Goal: Task Accomplishment & Management: Manage account settings

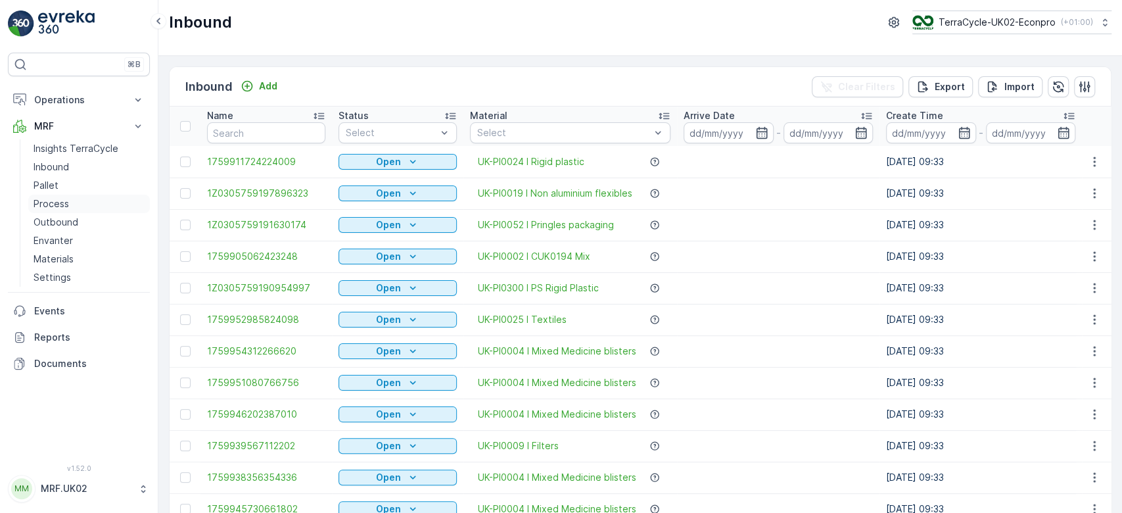
click at [70, 204] on link "Process" at bounding box center [89, 204] width 122 height 18
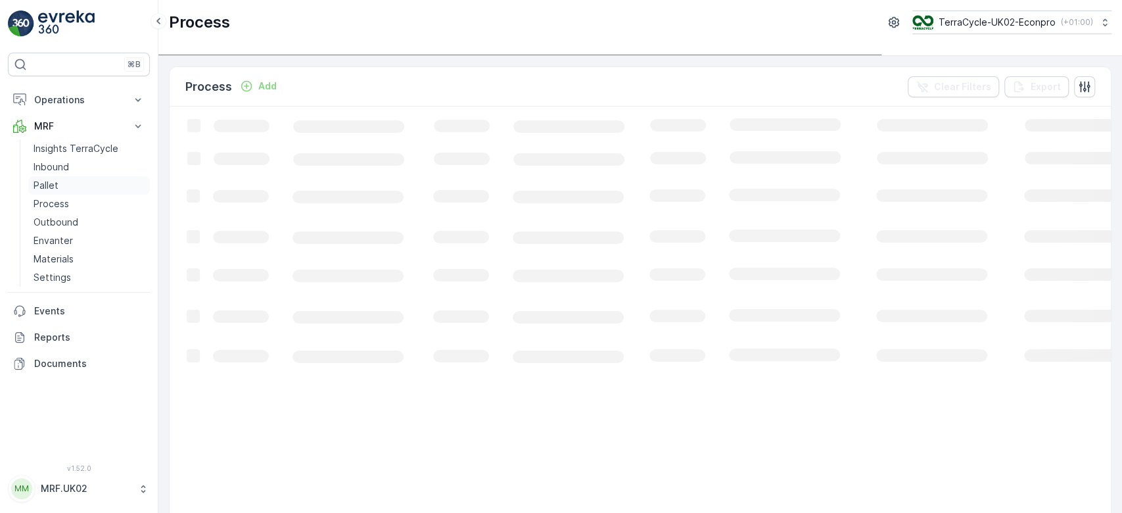
click at [50, 187] on p "Pallet" at bounding box center [46, 185] width 25 height 13
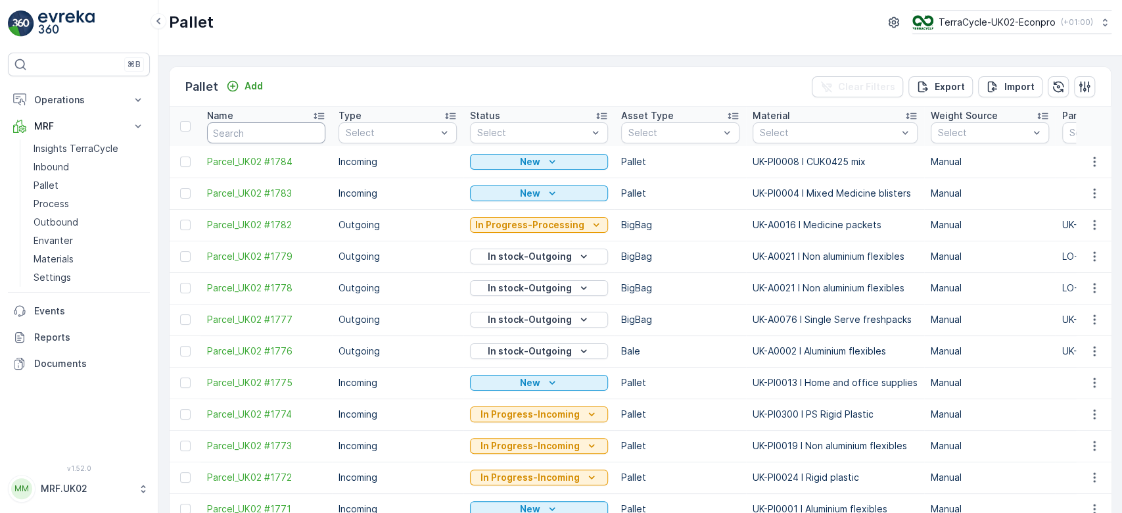
click at [237, 137] on input "text" at bounding box center [266, 132] width 118 height 21
type input "1766"
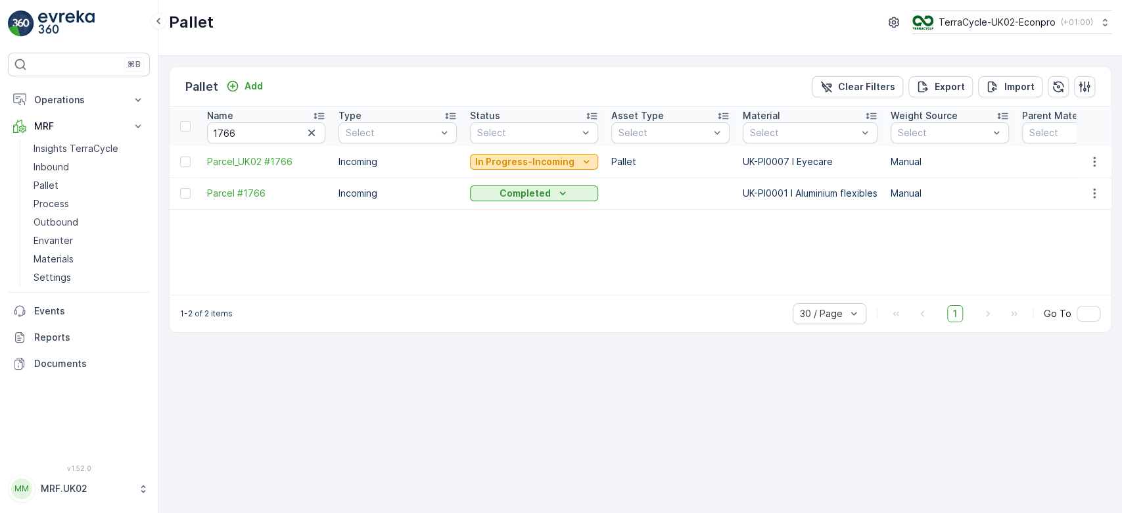
click at [502, 160] on p "In Progress-Incoming" at bounding box center [524, 161] width 99 height 13
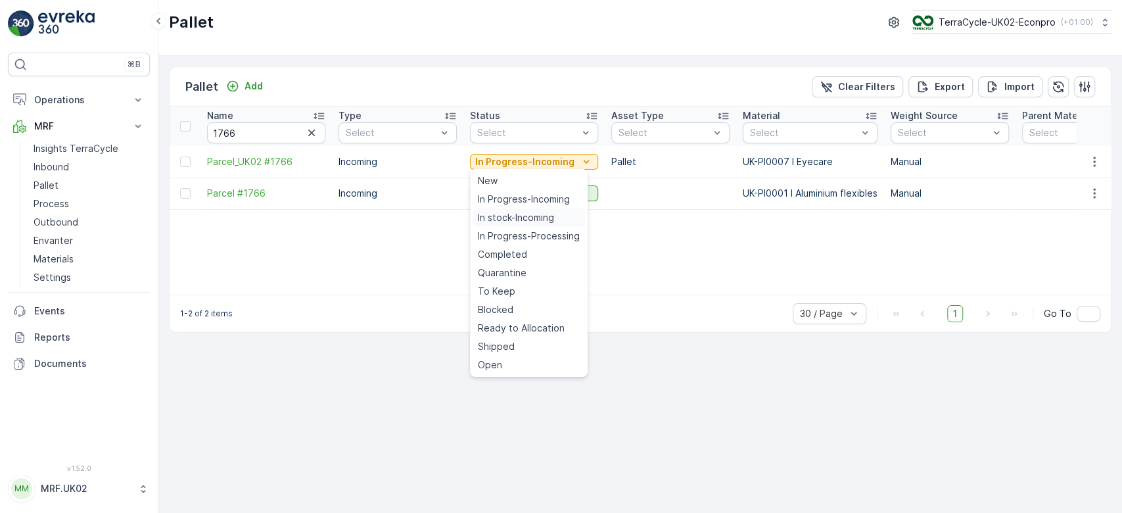
click at [510, 211] on span "In stock-Incoming" at bounding box center [516, 217] width 76 height 13
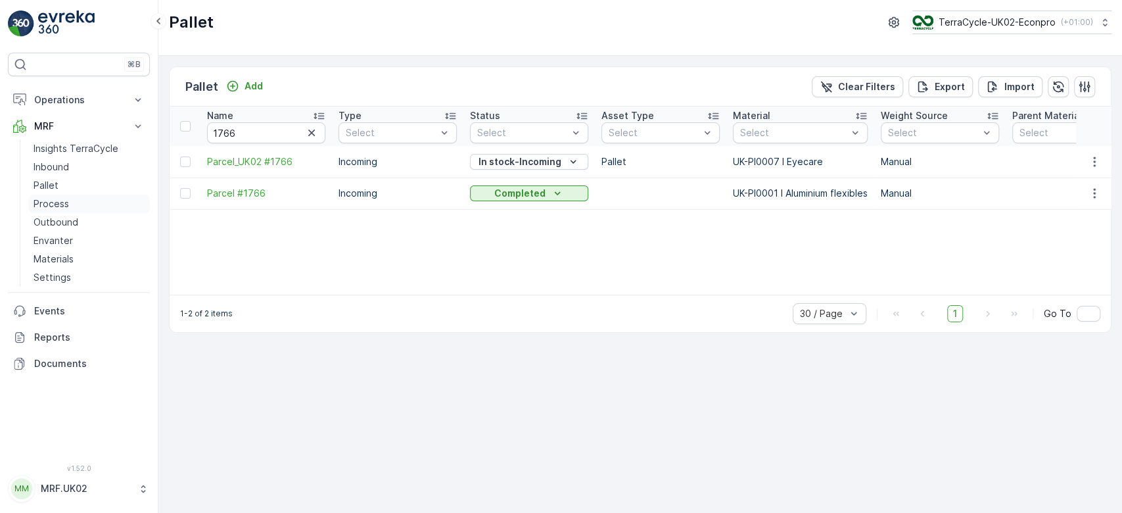
click at [47, 201] on p "Process" at bounding box center [51, 203] width 35 height 13
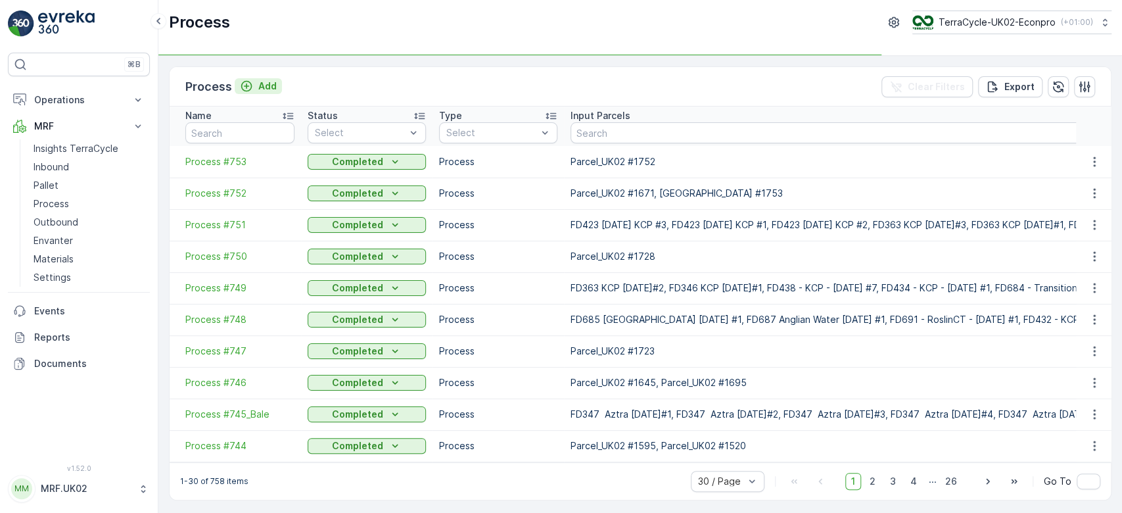
click at [267, 81] on p "Add" at bounding box center [267, 86] width 18 height 13
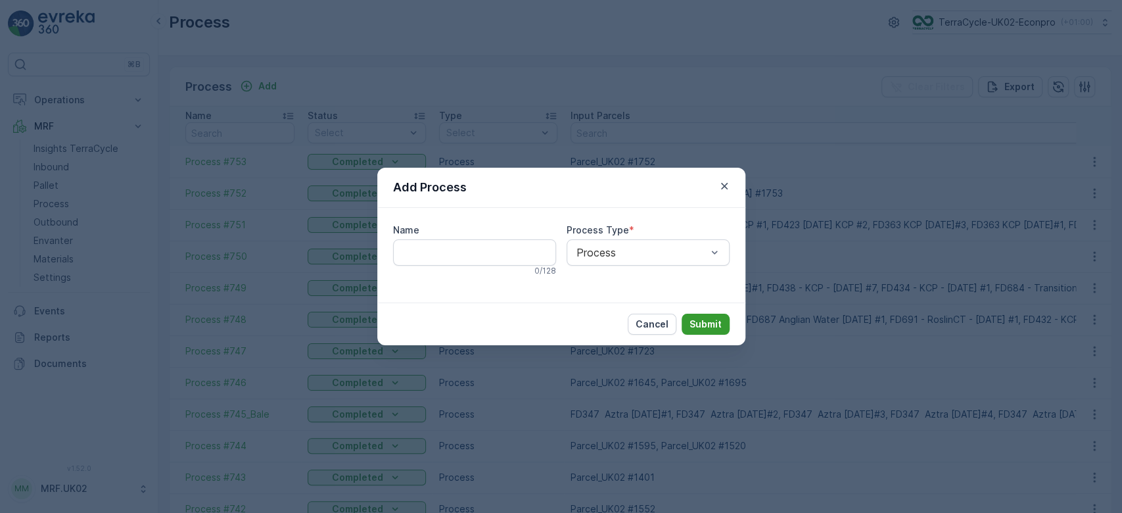
click at [710, 319] on p "Submit" at bounding box center [705, 323] width 32 height 13
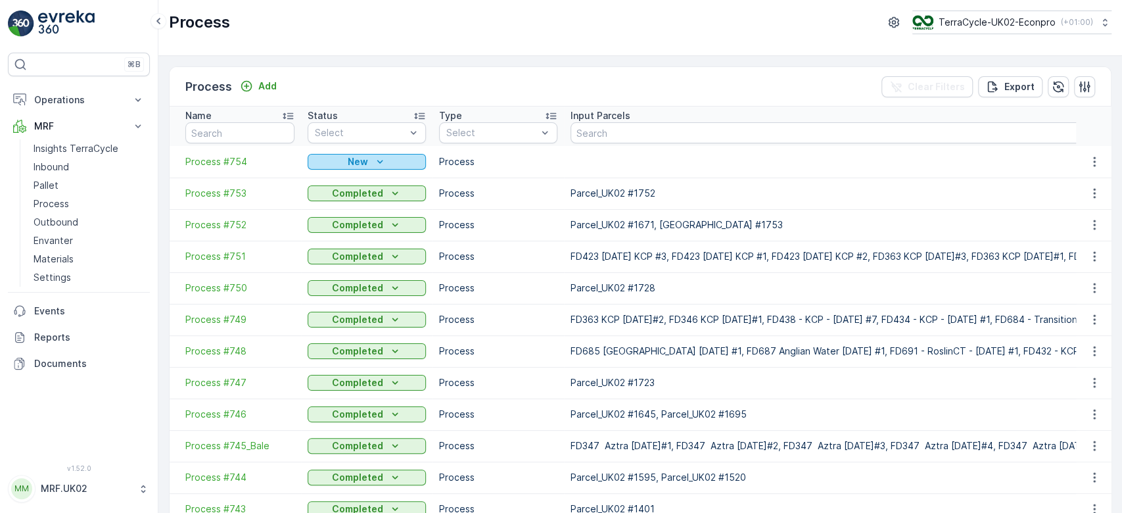
click at [363, 159] on p "New" at bounding box center [358, 161] width 20 height 13
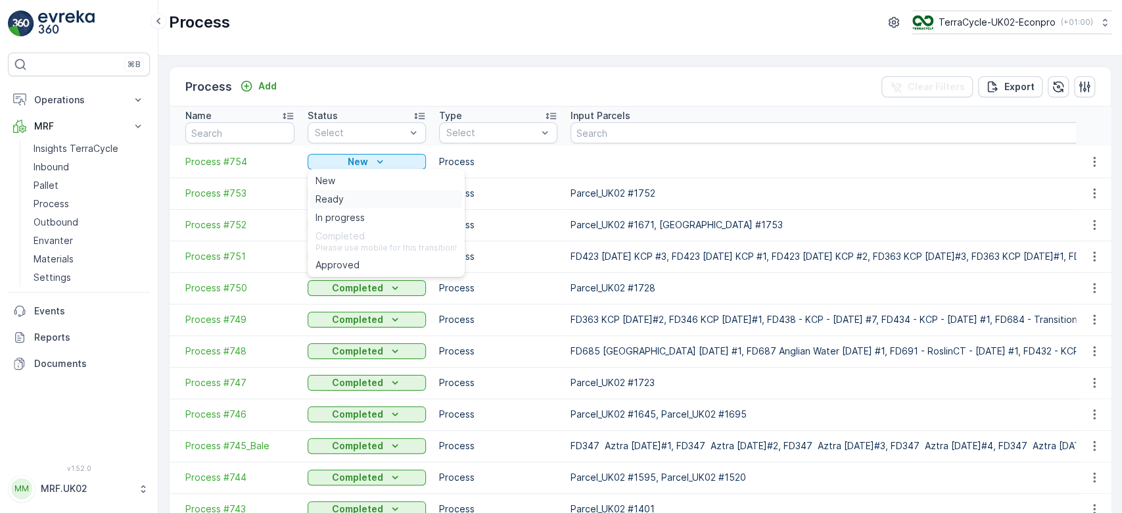
click at [343, 194] on div "Ready" at bounding box center [386, 199] width 152 height 18
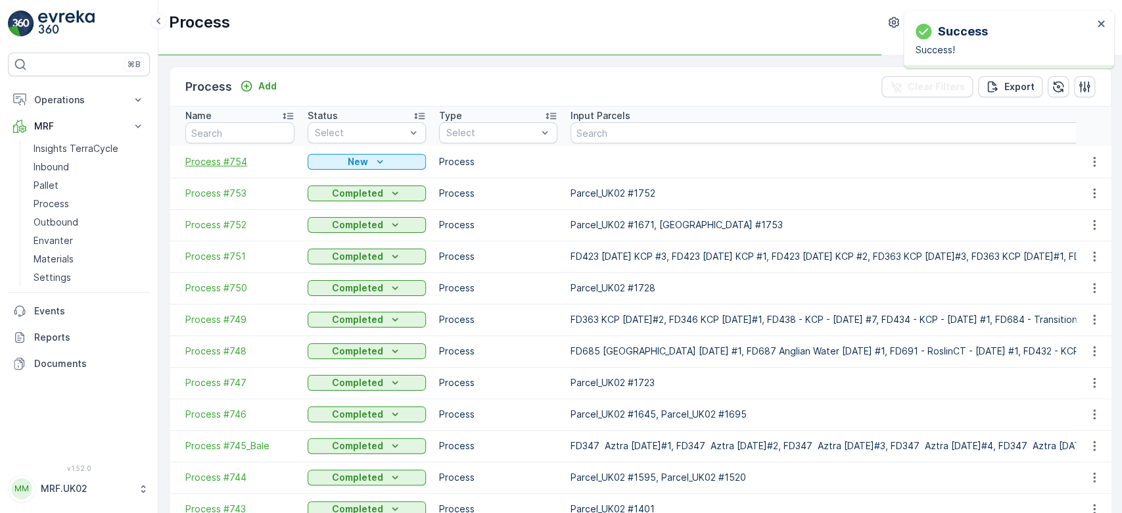
click at [214, 158] on span "Process #754" at bounding box center [239, 161] width 109 height 13
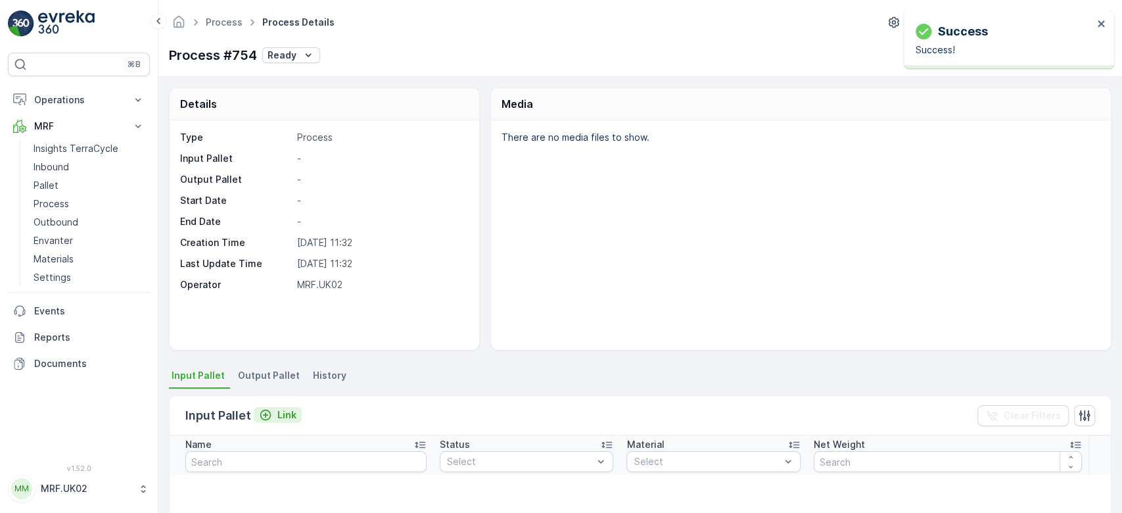
click at [277, 412] on p "Link" at bounding box center [286, 414] width 19 height 13
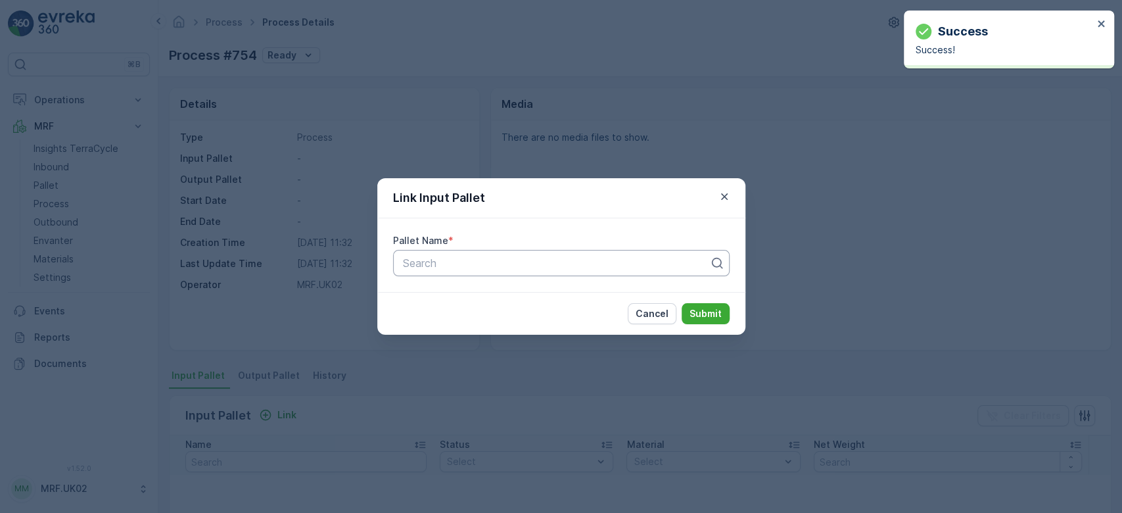
click at [474, 262] on div at bounding box center [556, 263] width 309 height 12
type input "1766"
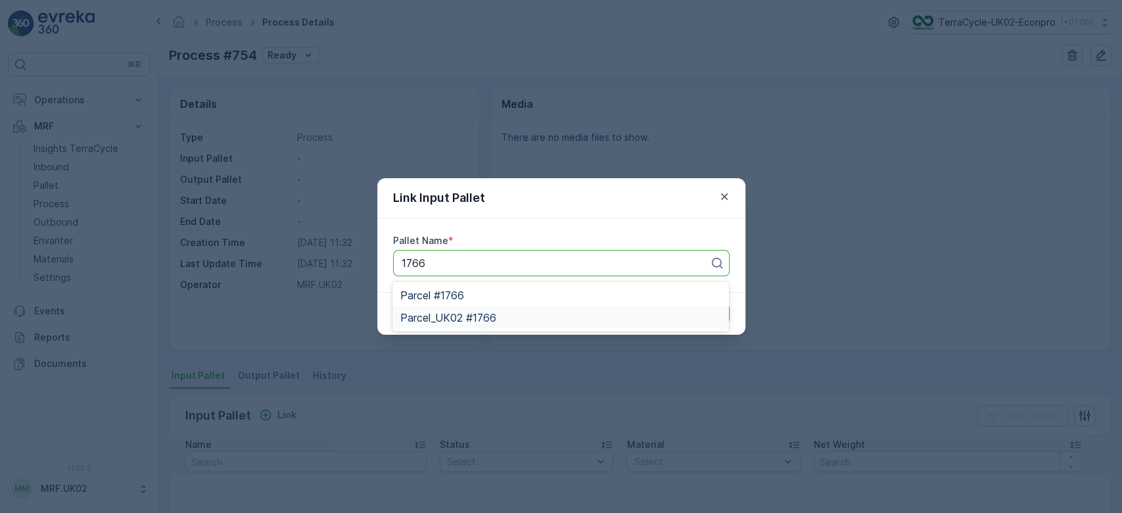
click at [485, 316] on span "Parcel_UK02 #1766" at bounding box center [448, 317] width 96 height 12
click at [701, 312] on p "Submit" at bounding box center [705, 313] width 32 height 13
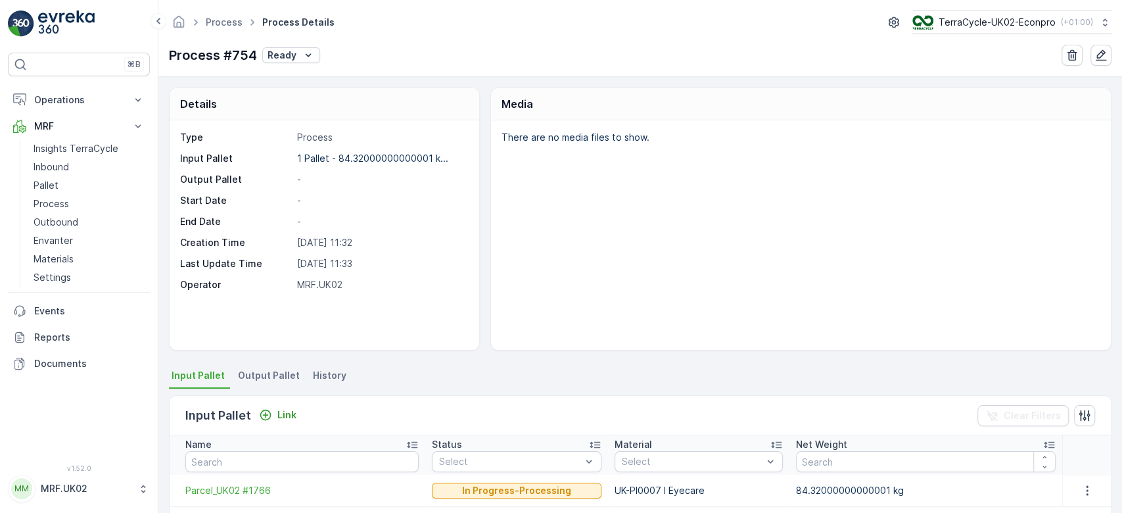
click at [274, 372] on span "Output Pallet" at bounding box center [269, 375] width 62 height 13
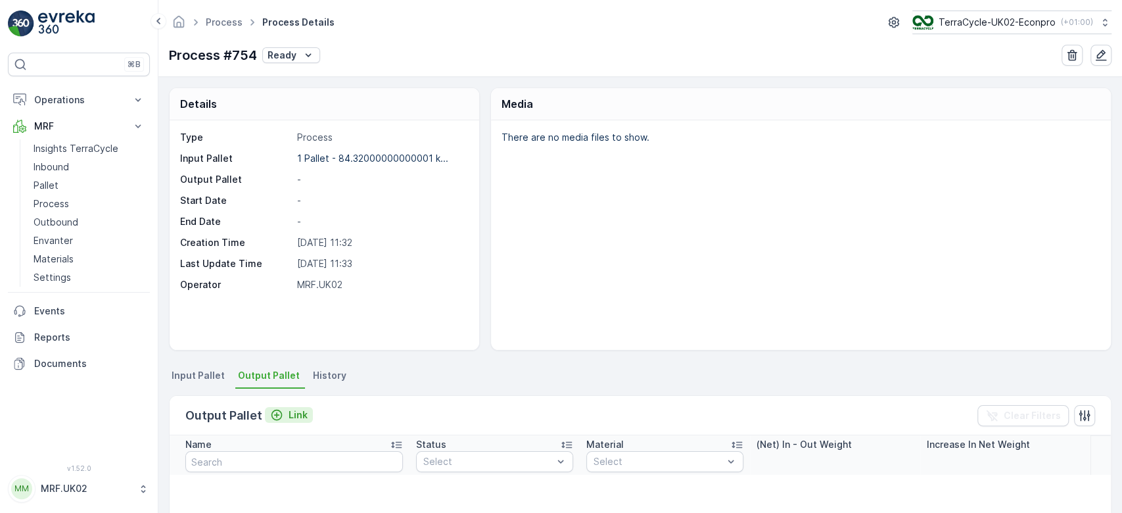
click at [294, 413] on p "Link" at bounding box center [297, 414] width 19 height 13
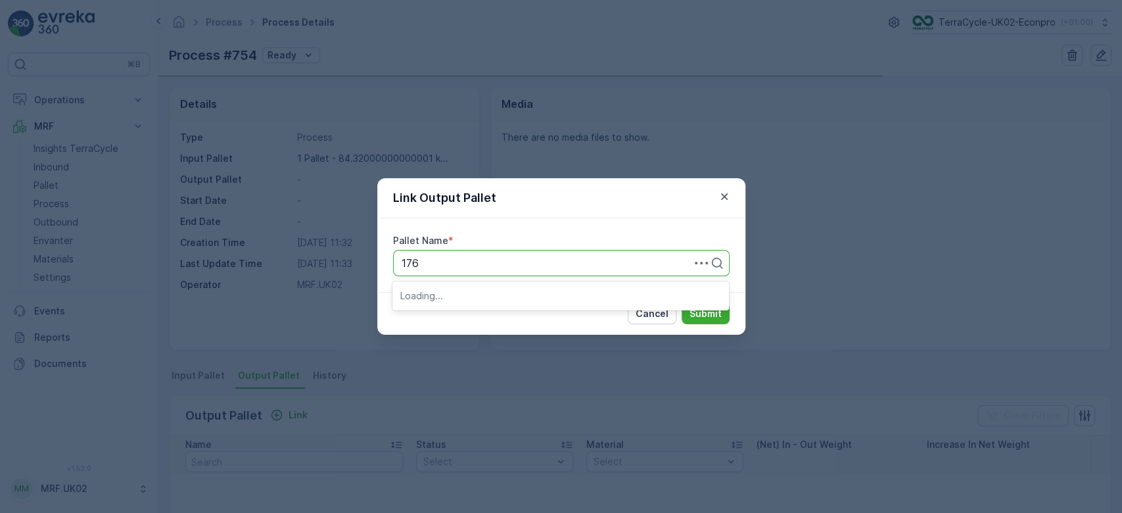
type input "1765"
click at [491, 313] on span "Parcel_UK02 #1765" at bounding box center [448, 317] width 96 height 12
click at [710, 308] on p "Submit" at bounding box center [705, 313] width 32 height 13
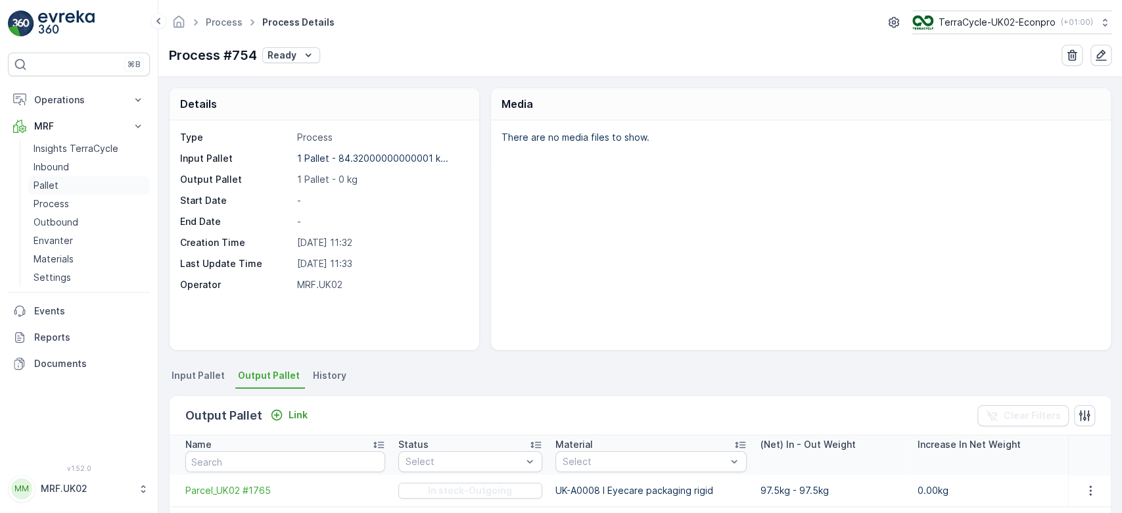
click at [78, 180] on link "Pallet" at bounding box center [89, 185] width 122 height 18
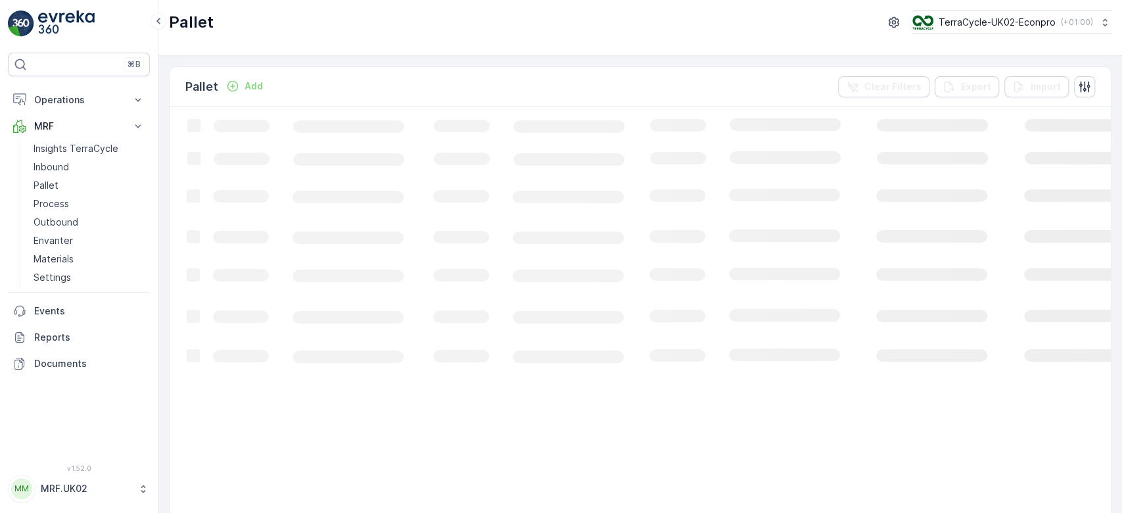
click at [251, 87] on p "Add" at bounding box center [253, 86] width 18 height 13
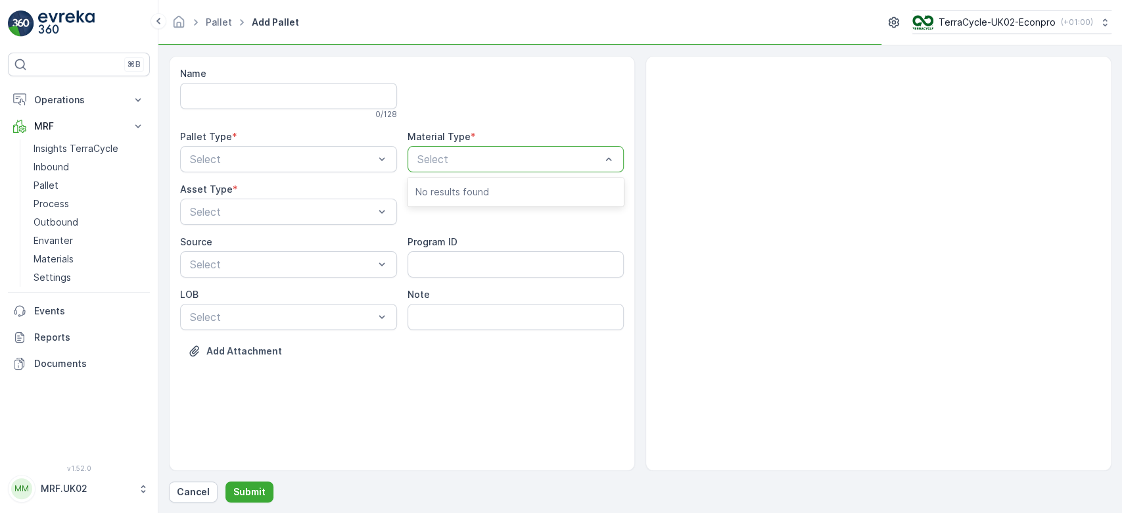
type input "e"
click at [450, 158] on div at bounding box center [509, 159] width 187 height 12
type input "eye"
click at [499, 214] on span "UK-PI0007 I Eyecare" at bounding box center [467, 214] width 104 height 12
click at [302, 211] on div "Outgoing" at bounding box center [288, 214] width 201 height 12
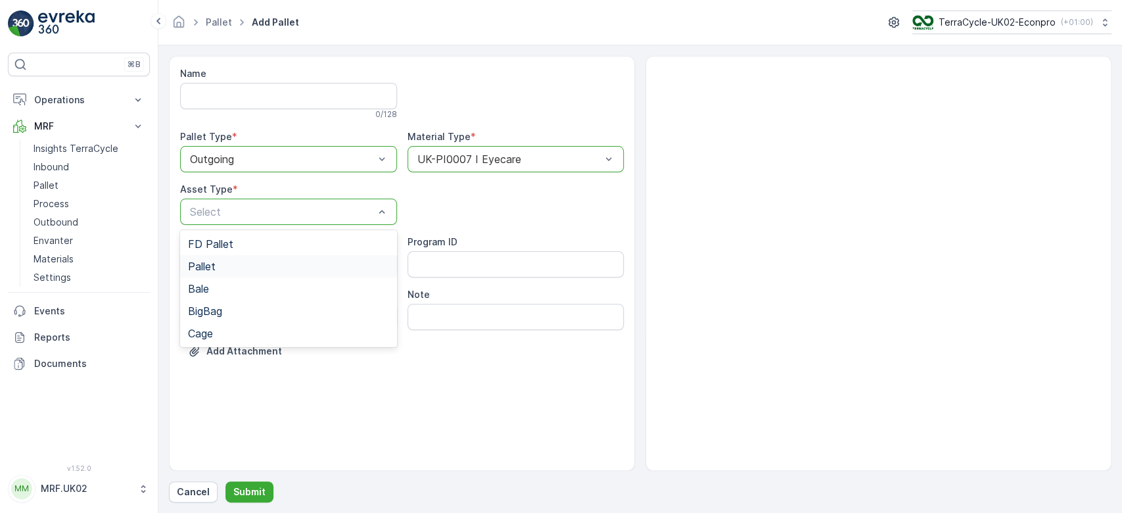
click at [212, 264] on span "Pallet" at bounding box center [202, 266] width 28 height 12
click at [254, 161] on div at bounding box center [282, 159] width 187 height 12
click at [230, 191] on span "Incoming" at bounding box center [210, 191] width 44 height 12
click at [252, 488] on p "Submit" at bounding box center [249, 491] width 32 height 13
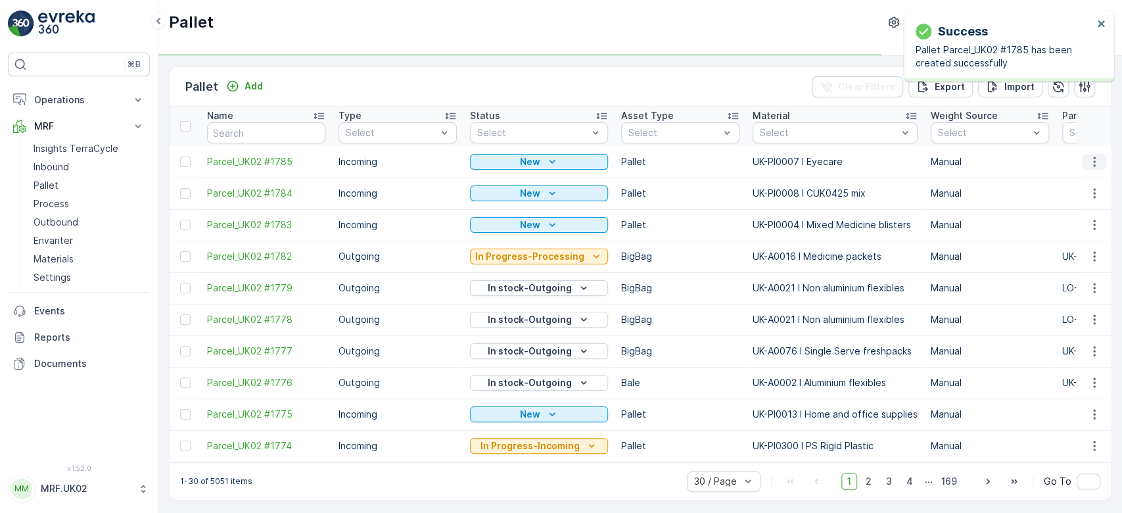
click at [1092, 160] on icon "button" at bounding box center [1094, 161] width 13 height 13
click at [1082, 250] on div "Print QR" at bounding box center [1078, 254] width 87 height 18
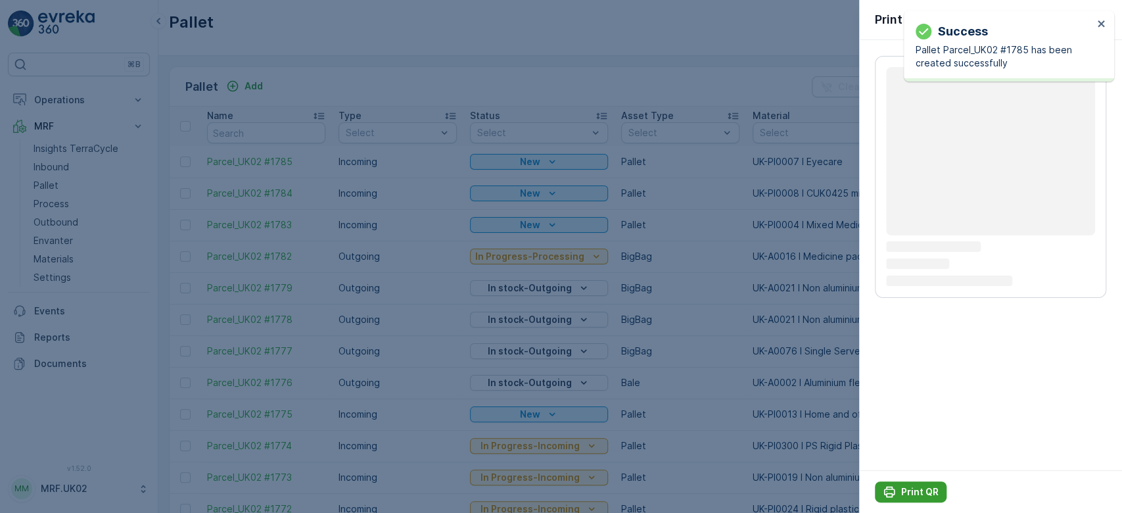
click at [920, 490] on p "Print QR" at bounding box center [919, 491] width 37 height 13
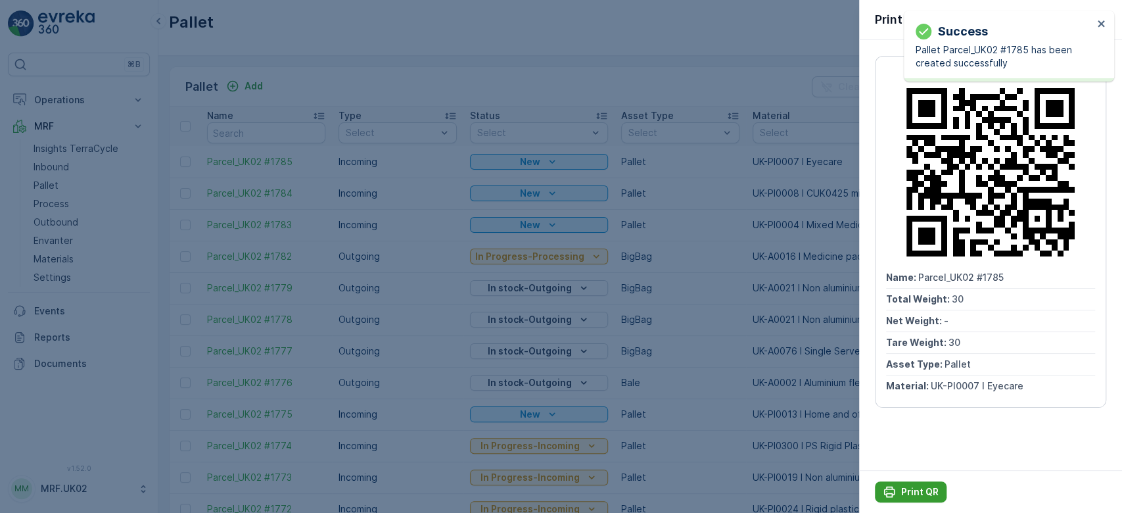
click at [920, 490] on p "Print QR" at bounding box center [919, 491] width 37 height 13
click at [58, 164] on div at bounding box center [561, 256] width 1122 height 513
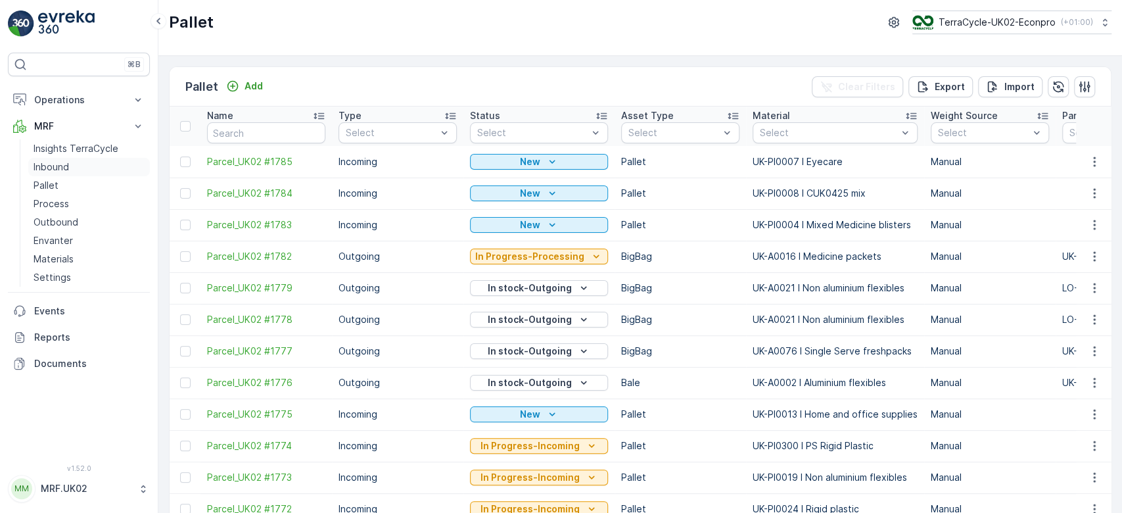
click at [58, 164] on p "Inbound" at bounding box center [51, 166] width 35 height 13
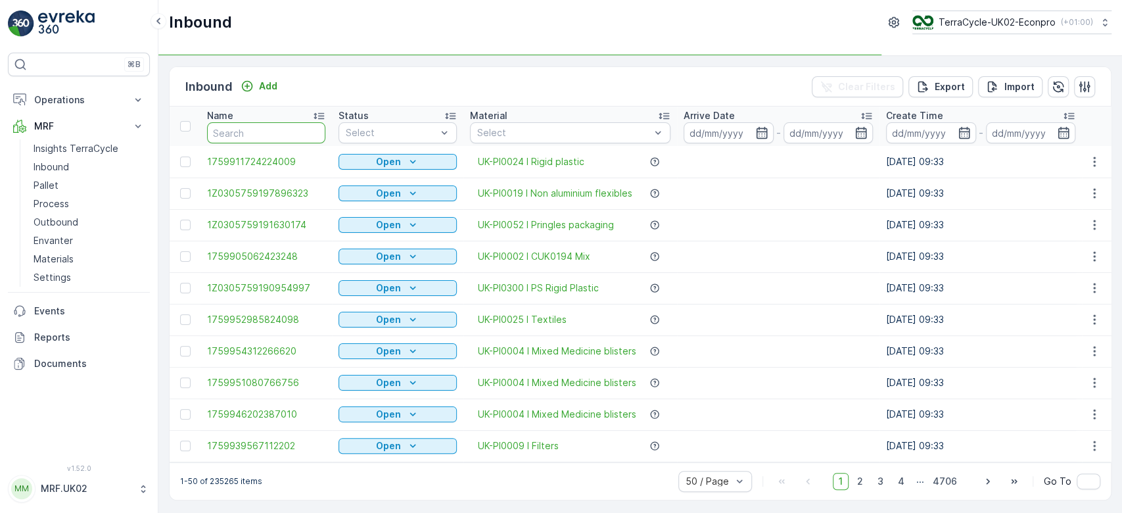
click at [241, 129] on input "text" at bounding box center [266, 132] width 118 height 21
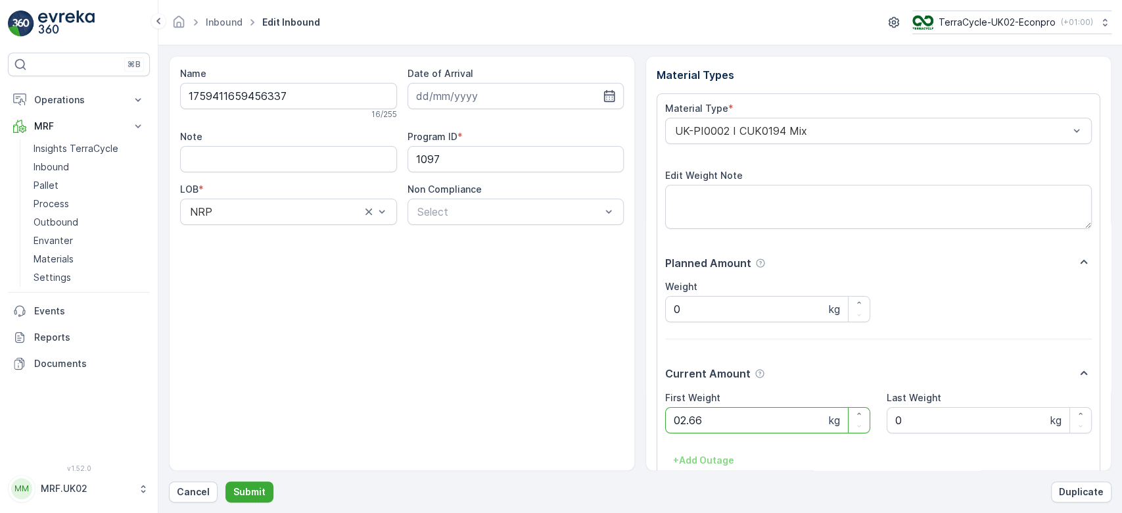
click at [225, 481] on button "Submit" at bounding box center [249, 491] width 48 height 21
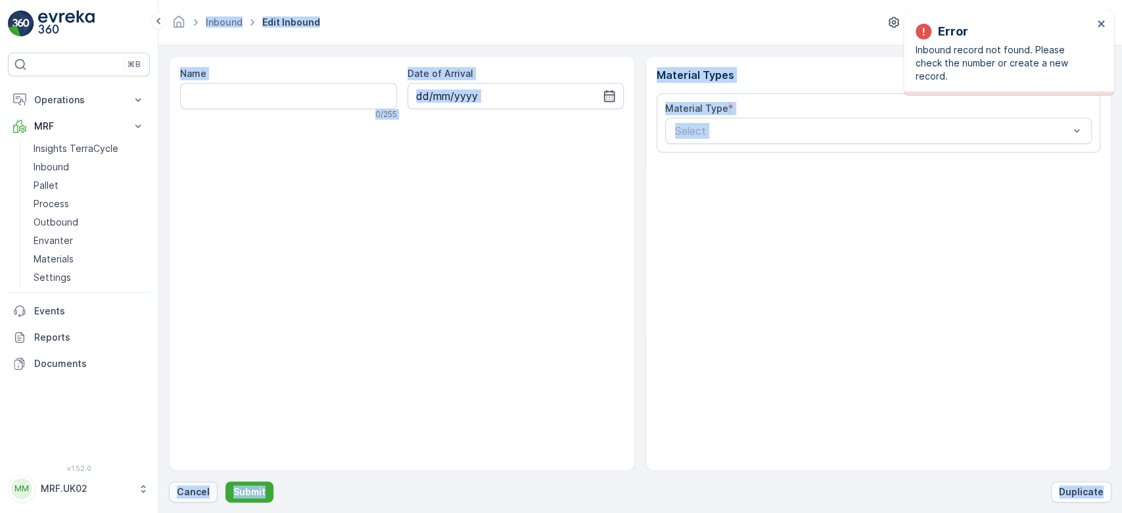
click at [206, 492] on p "Cancel" at bounding box center [193, 491] width 33 height 13
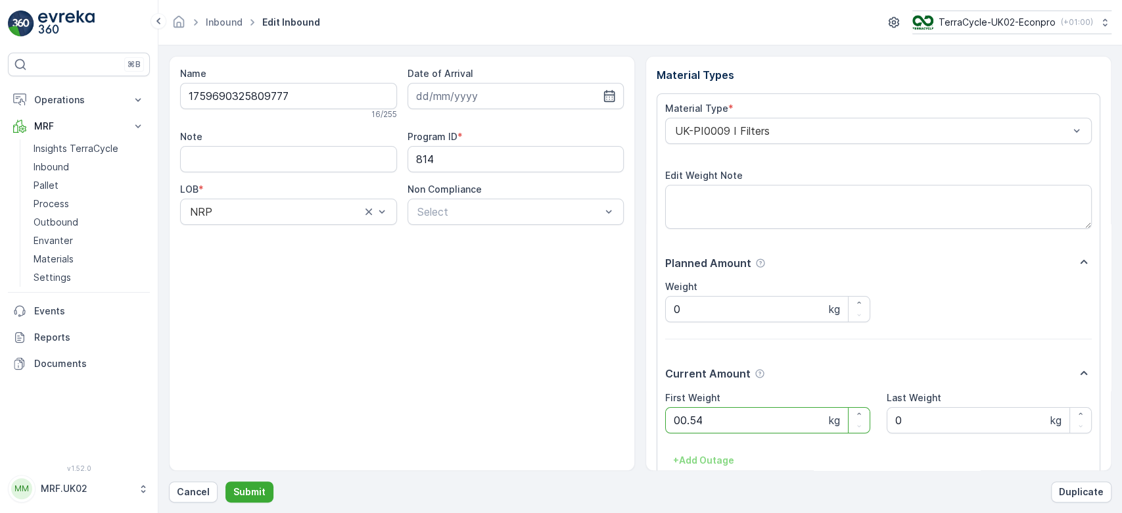
click at [225, 481] on button "Submit" at bounding box center [249, 491] width 48 height 21
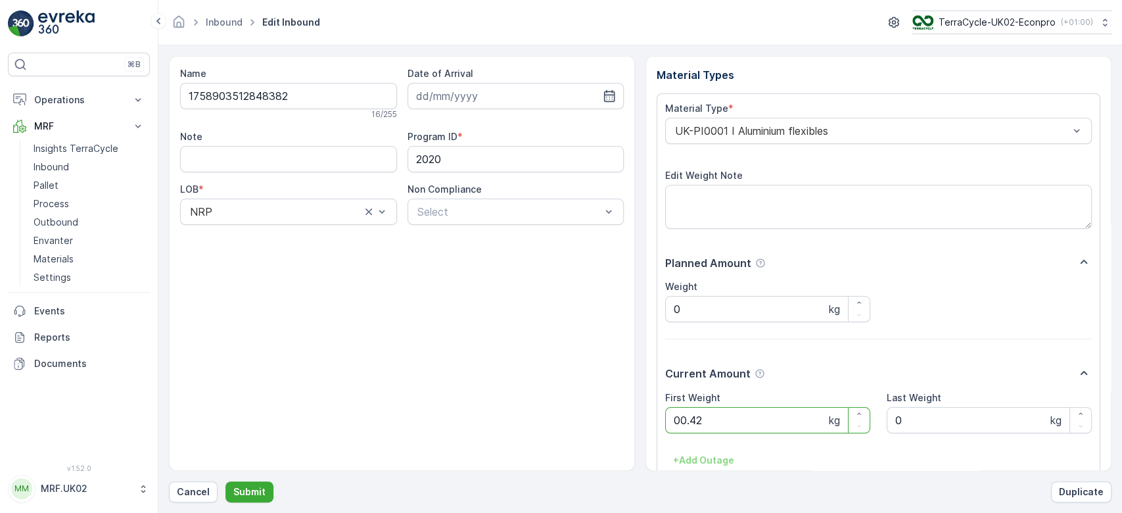
click at [225, 481] on button "Submit" at bounding box center [249, 491] width 48 height 21
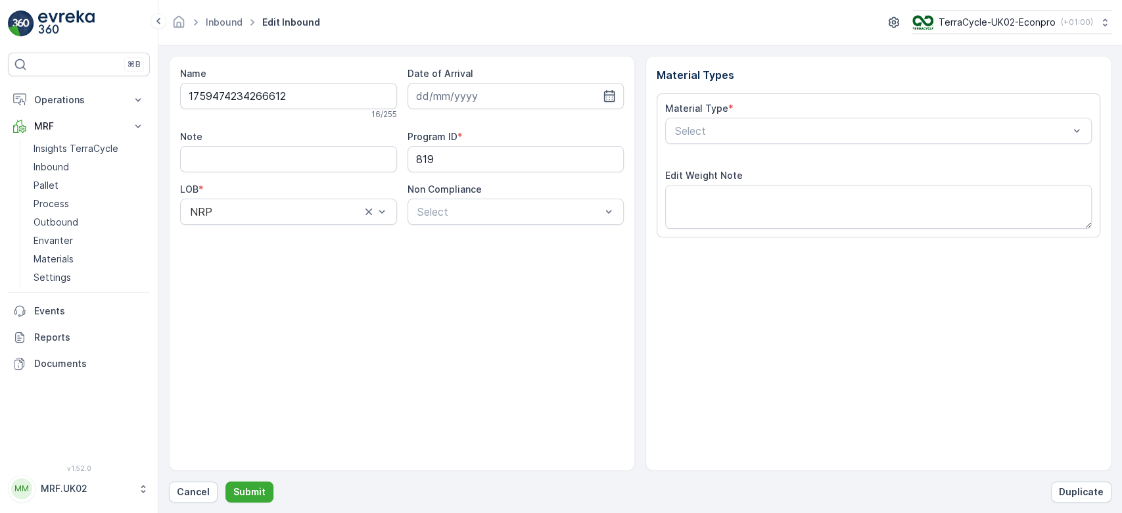
type input "[DATE]"
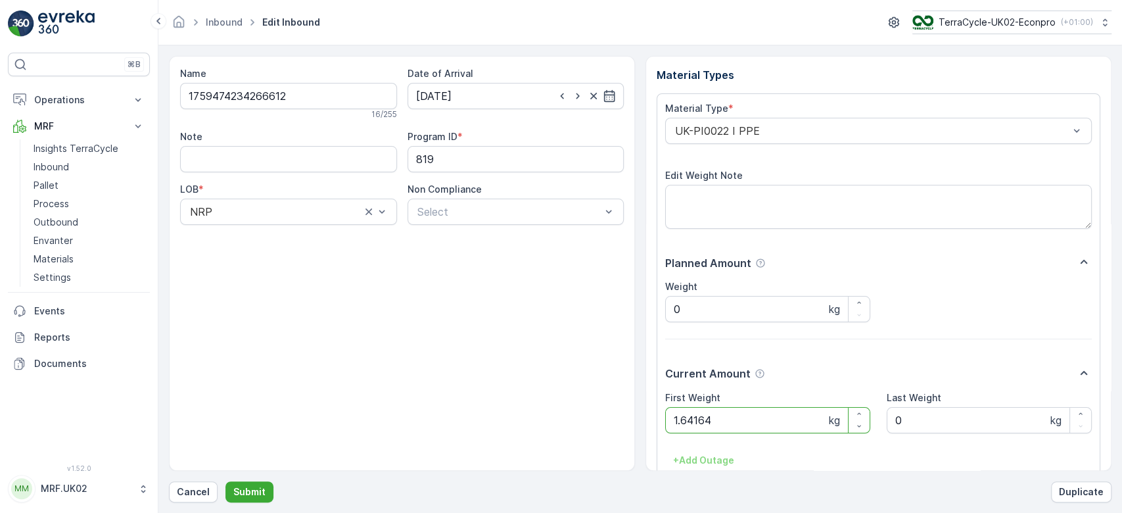
click at [225, 481] on button "Submit" at bounding box center [249, 491] width 48 height 21
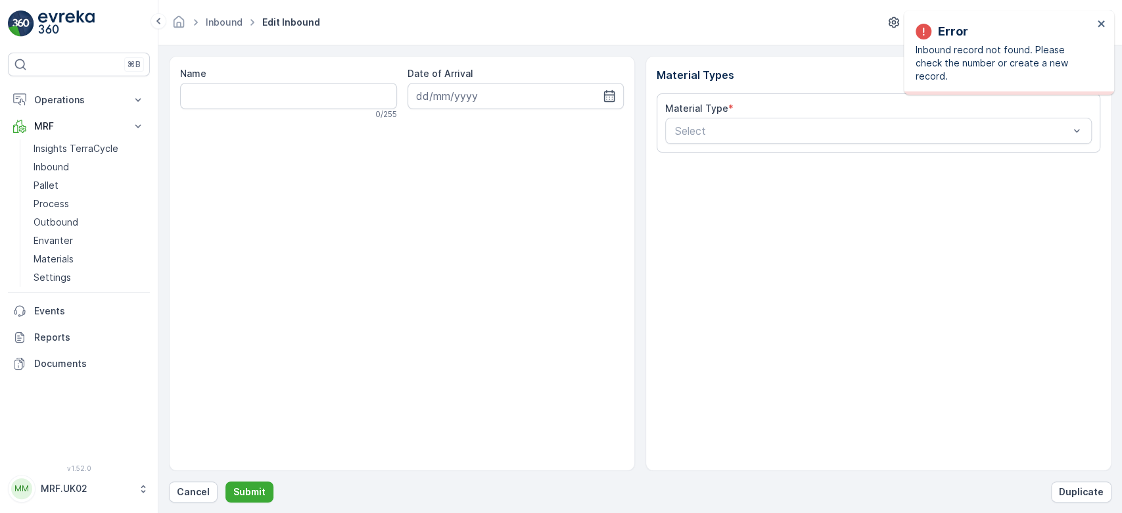
click at [634, 113] on div "Name 0 / 255 Date of Arrival" at bounding box center [402, 263] width 466 height 415
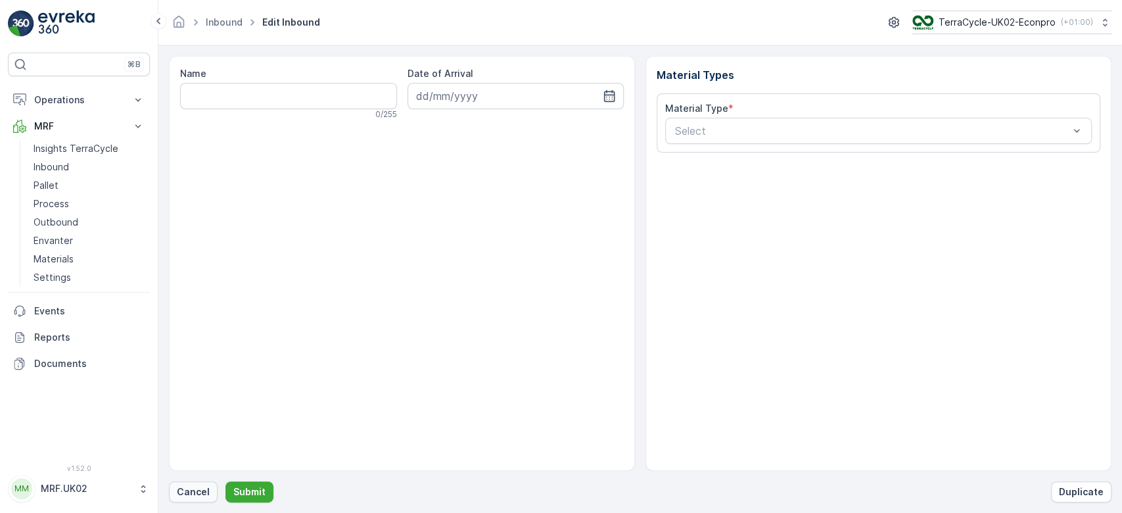
click at [200, 488] on p "Cancel" at bounding box center [193, 491] width 33 height 13
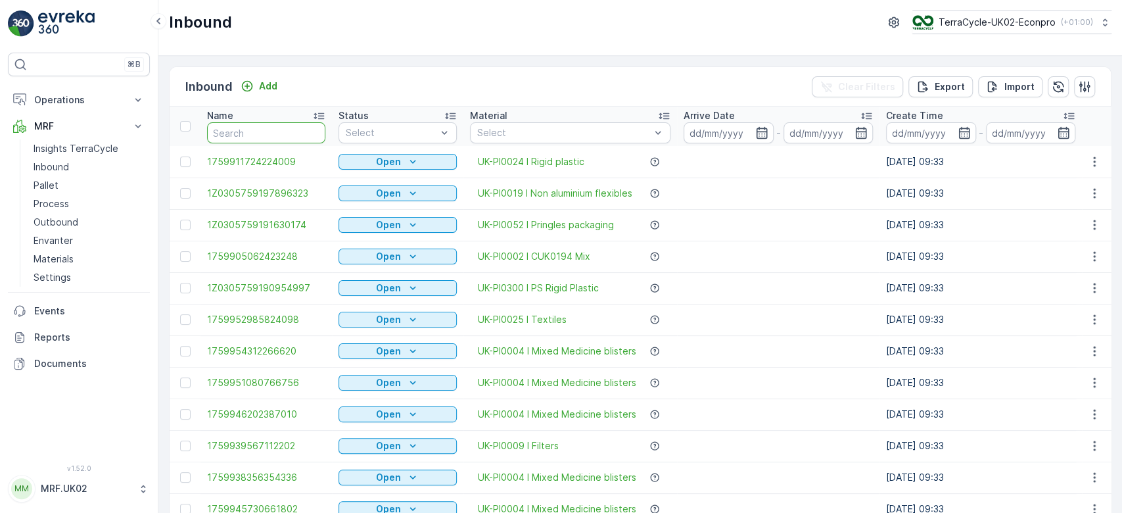
click at [274, 129] on input "text" at bounding box center [266, 132] width 118 height 21
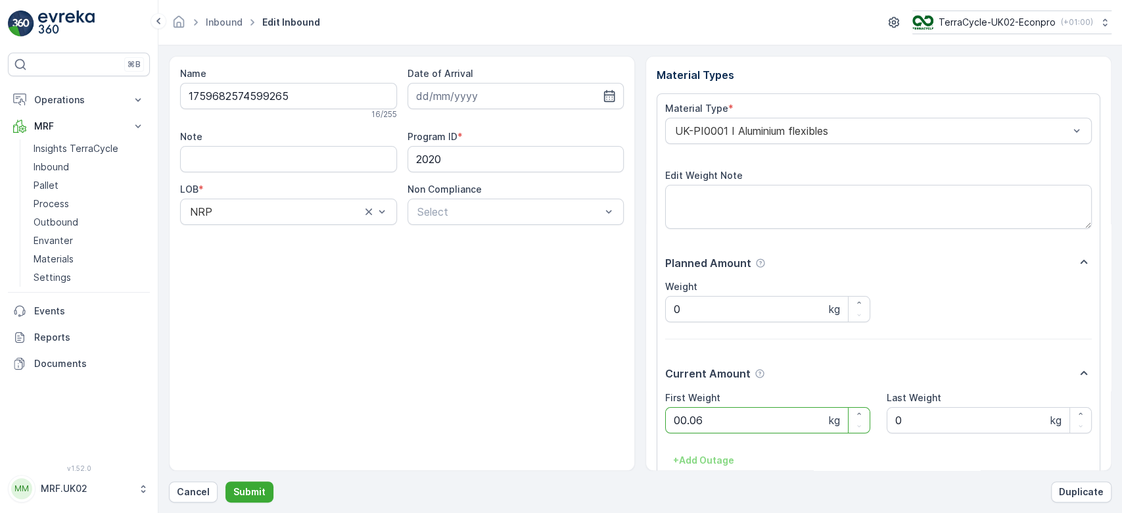
click at [225, 481] on button "Submit" at bounding box center [249, 491] width 48 height 21
click at [274, 129] on div "Name 1759740840722883 16 / 255 Date of Arrival Note Program ID * 1952 LOB * NRP…" at bounding box center [402, 146] width 444 height 158
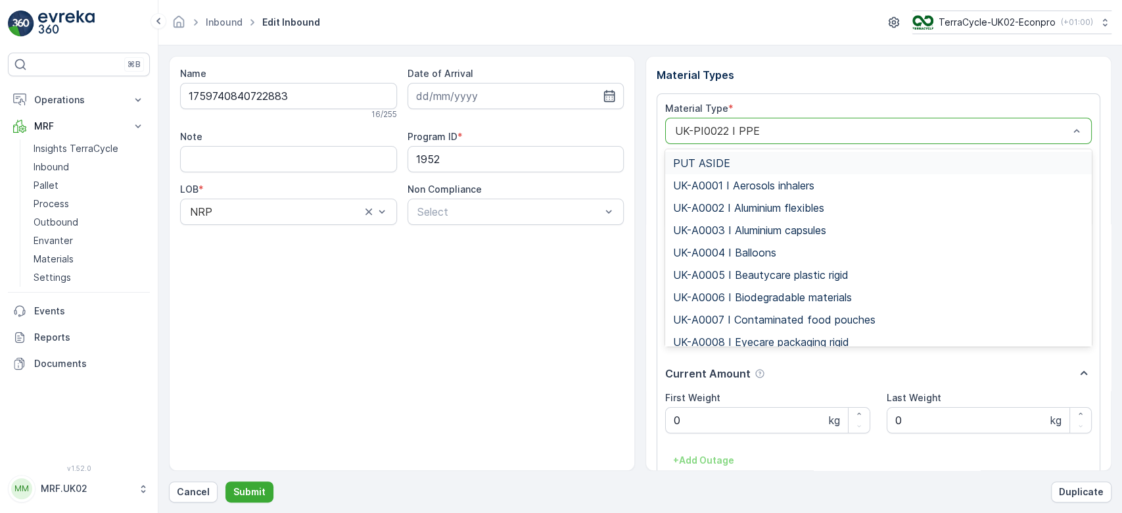
click at [831, 141] on div "UK-PI0022 I PPE" at bounding box center [878, 131] width 426 height 26
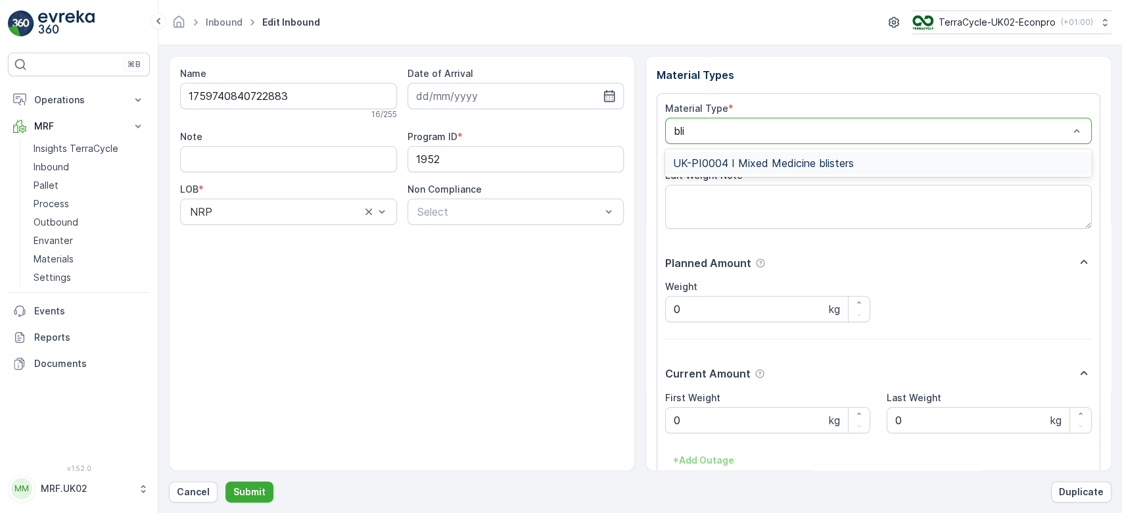
type input "blis"
click at [800, 158] on span "UK-PI0004 I Mixed Medicine blisters" at bounding box center [763, 163] width 181 height 12
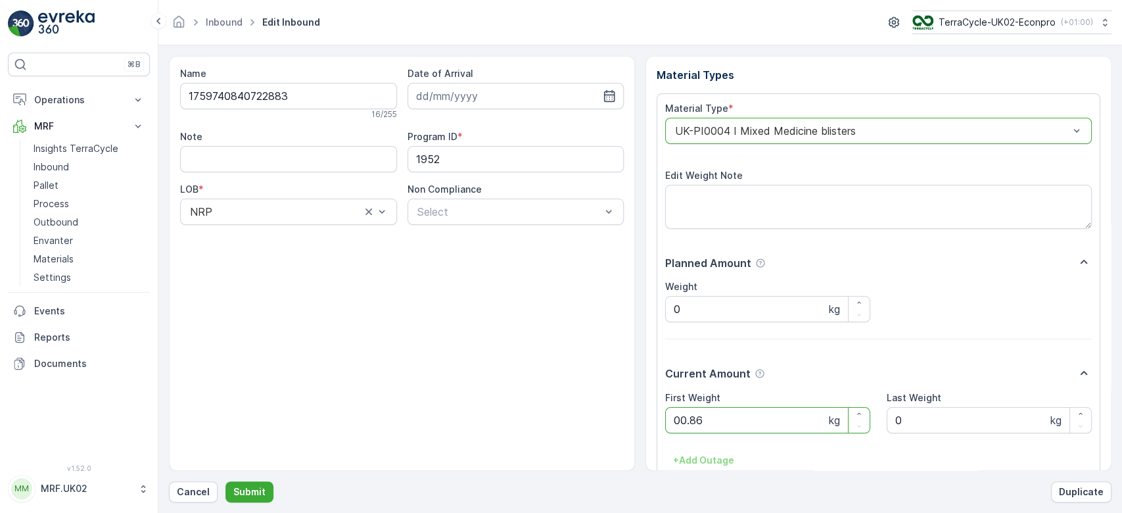
click at [225, 481] on button "Submit" at bounding box center [249, 491] width 48 height 21
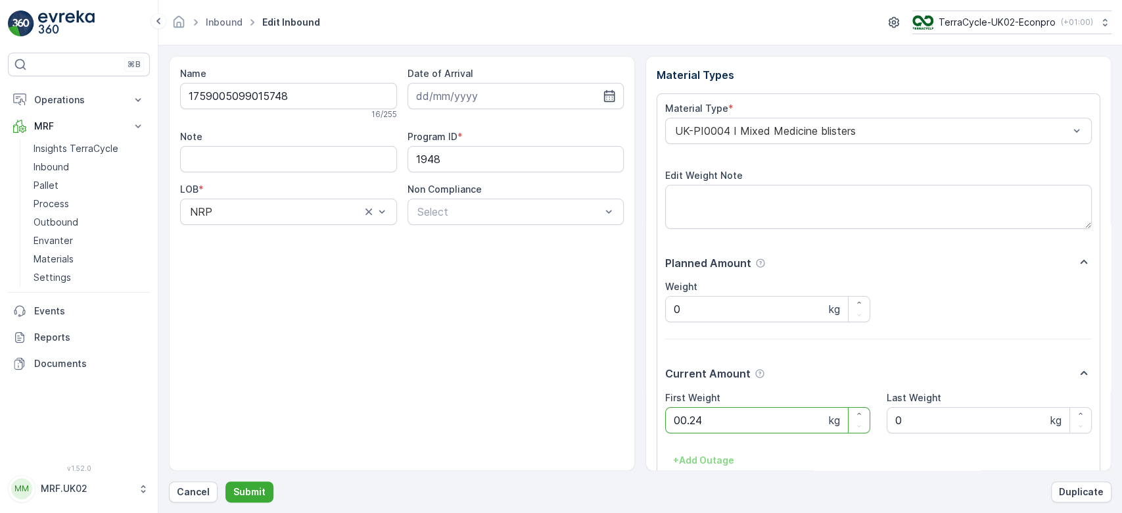
click at [225, 481] on button "Submit" at bounding box center [249, 491] width 48 height 21
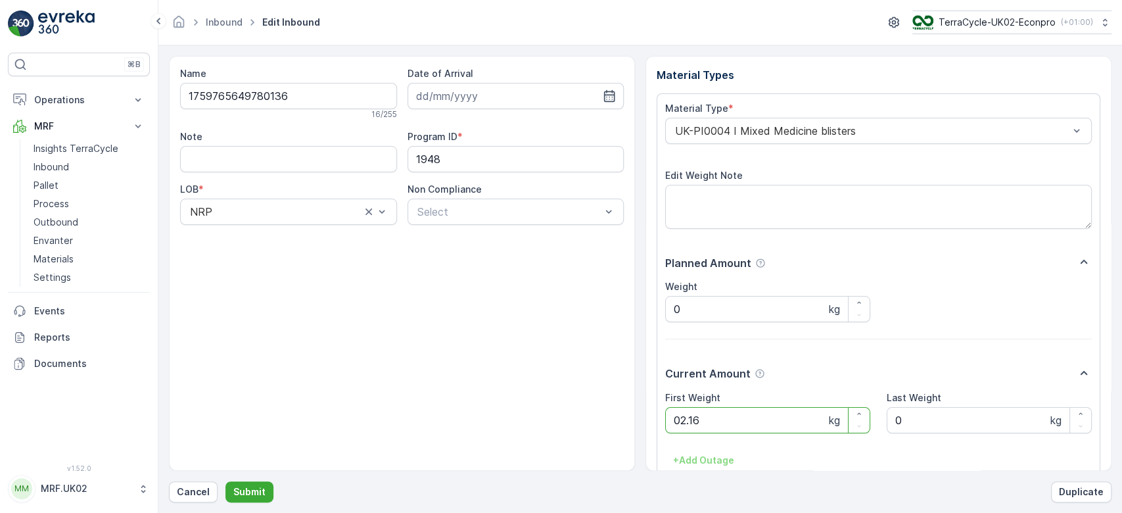
click at [225, 481] on button "Submit" at bounding box center [249, 491] width 48 height 21
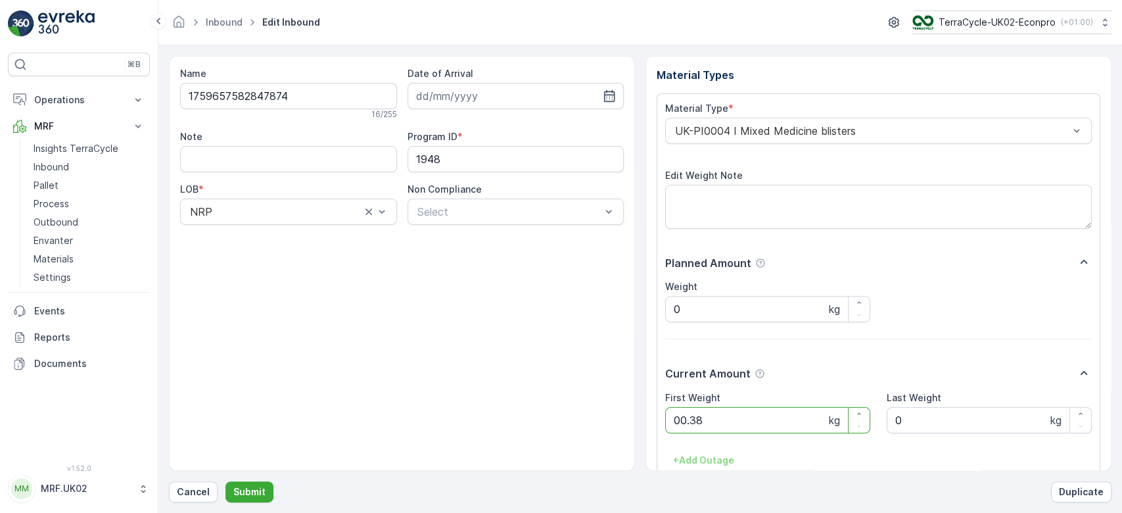
click at [225, 481] on button "Submit" at bounding box center [249, 491] width 48 height 21
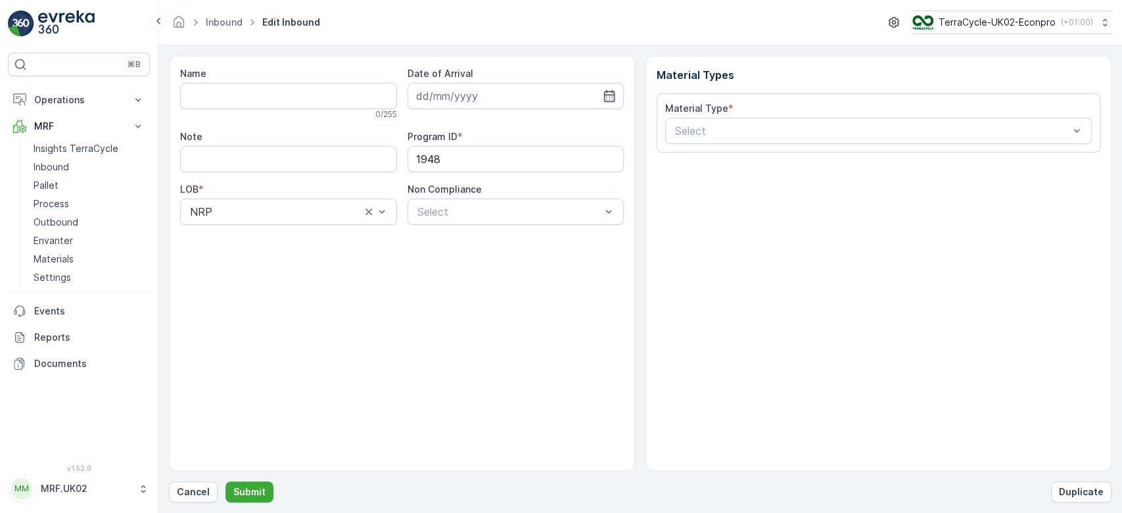
type input "1759395722936134"
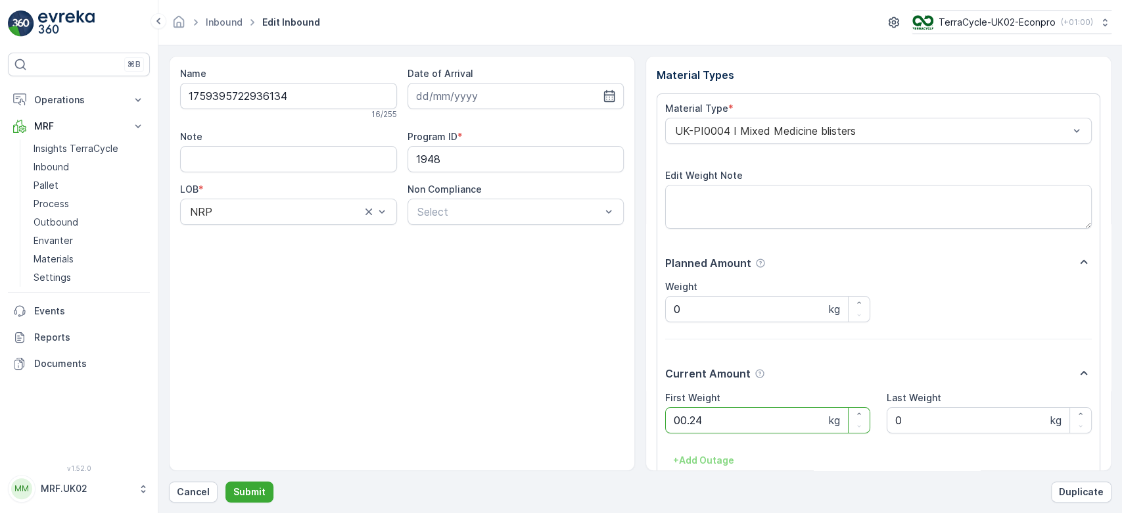
click at [225, 481] on button "Submit" at bounding box center [249, 491] width 48 height 21
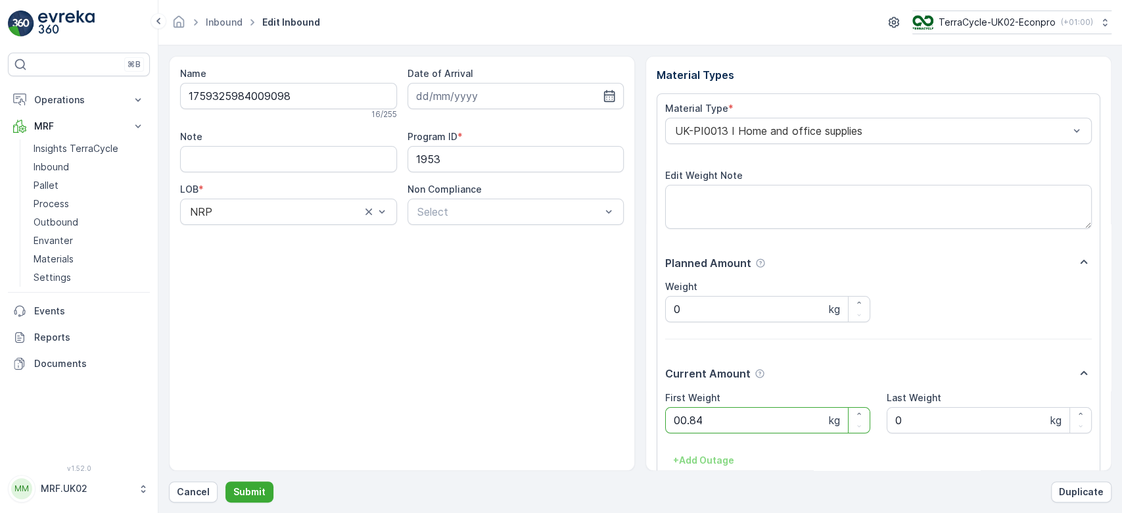
click at [225, 481] on button "Submit" at bounding box center [249, 491] width 48 height 21
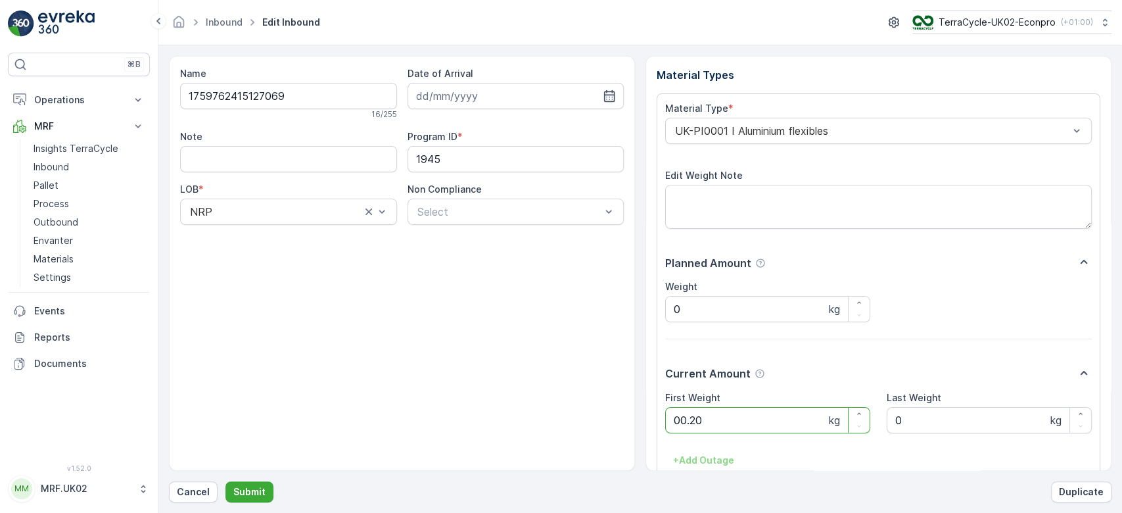
click at [225, 481] on button "Submit" at bounding box center [249, 491] width 48 height 21
click at [323, 421] on div "Name 1759740789919209 16 / 255 Date of Arrival Note Program ID * 1948 LOB * NRP…" at bounding box center [402, 263] width 466 height 415
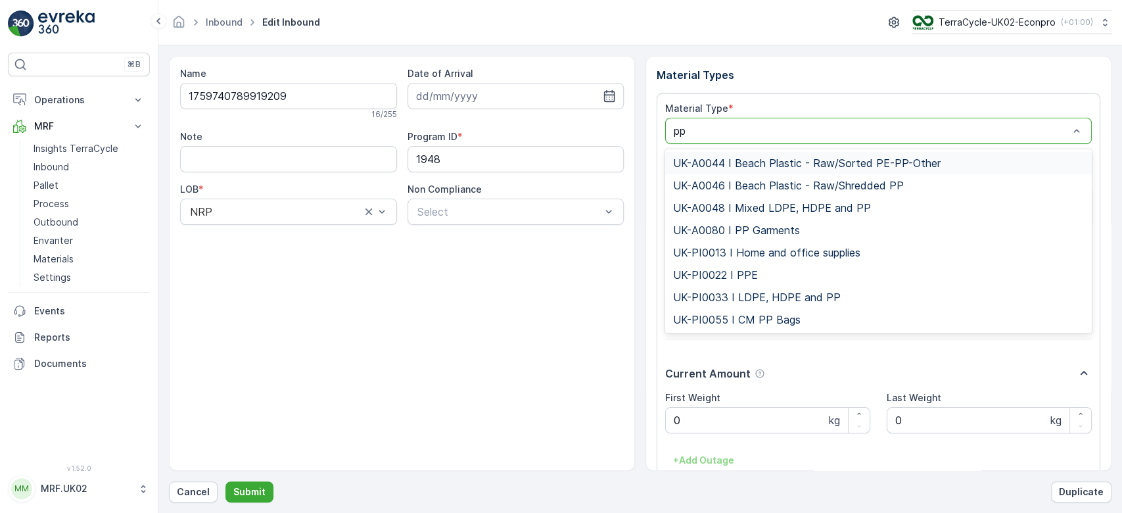
type input "ppe"
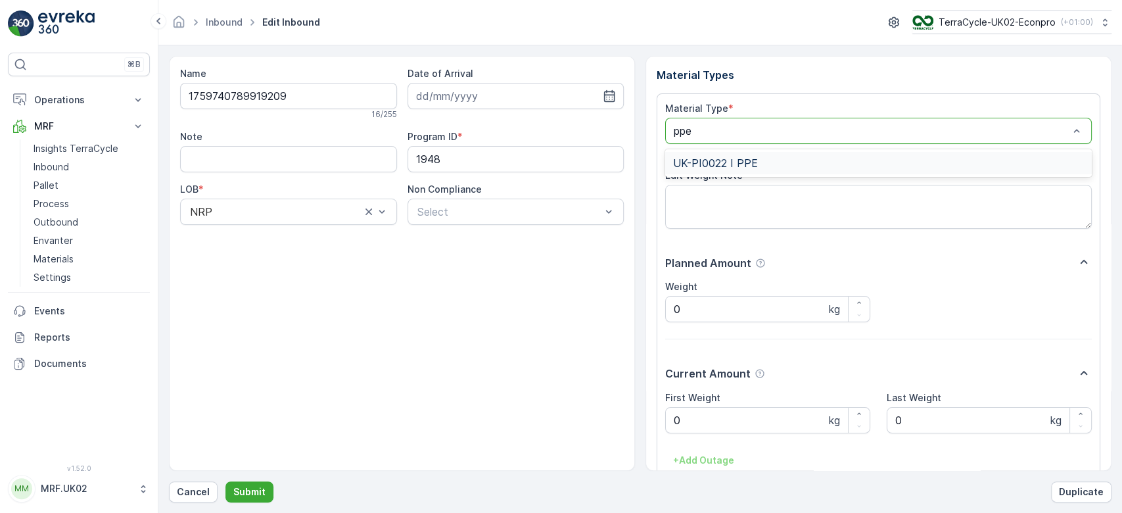
click at [770, 166] on div "UK-PI0022 I PPE" at bounding box center [878, 163] width 411 height 12
click at [225, 481] on button "Submit" at bounding box center [249, 491] width 48 height 21
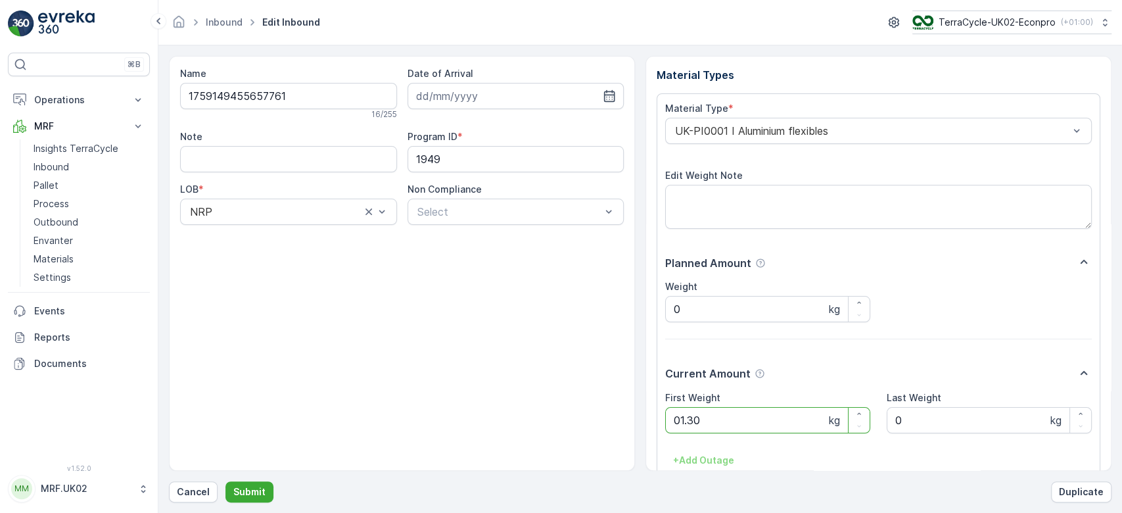
click at [225, 481] on button "Submit" at bounding box center [249, 491] width 48 height 21
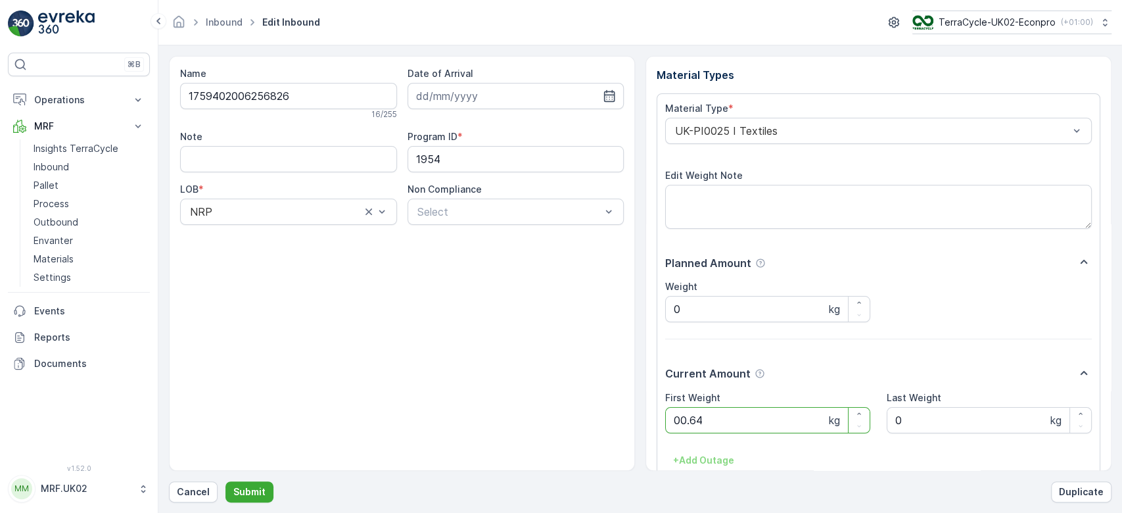
click at [225, 481] on button "Submit" at bounding box center [249, 491] width 48 height 21
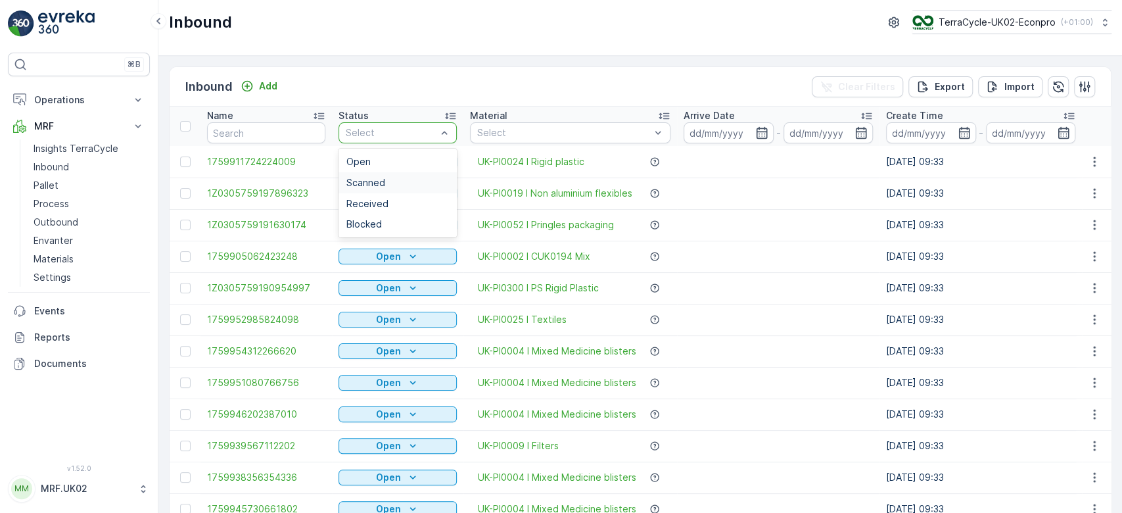
click at [400, 181] on div "Scanned" at bounding box center [397, 182] width 103 height 11
